Goal: Transaction & Acquisition: Purchase product/service

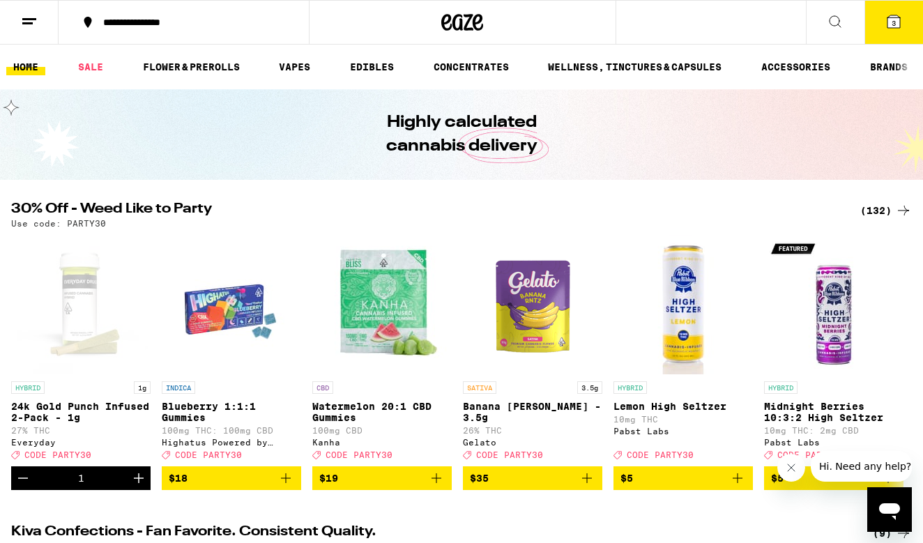
click at [878, 212] on div "(132)" at bounding box center [886, 210] width 52 height 17
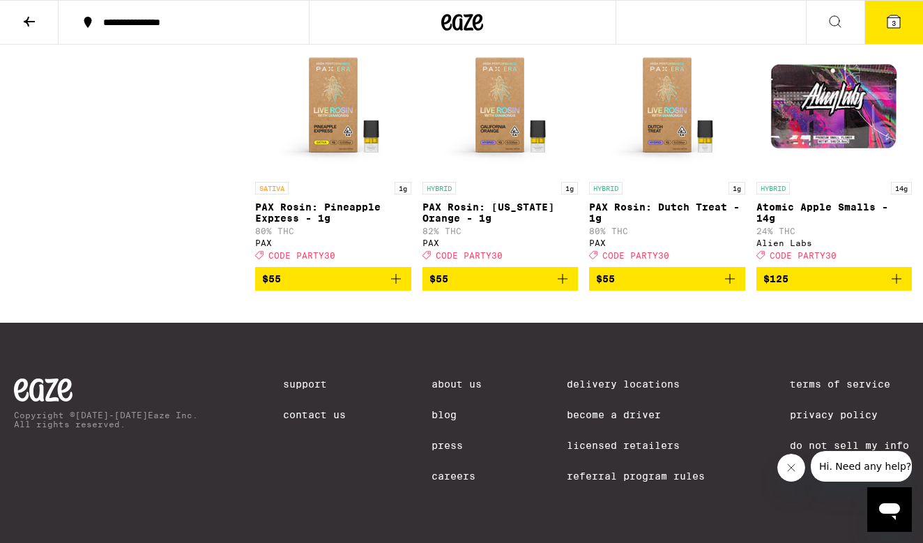
scroll to position [8960, 0]
